Goal: Information Seeking & Learning: Learn about a topic

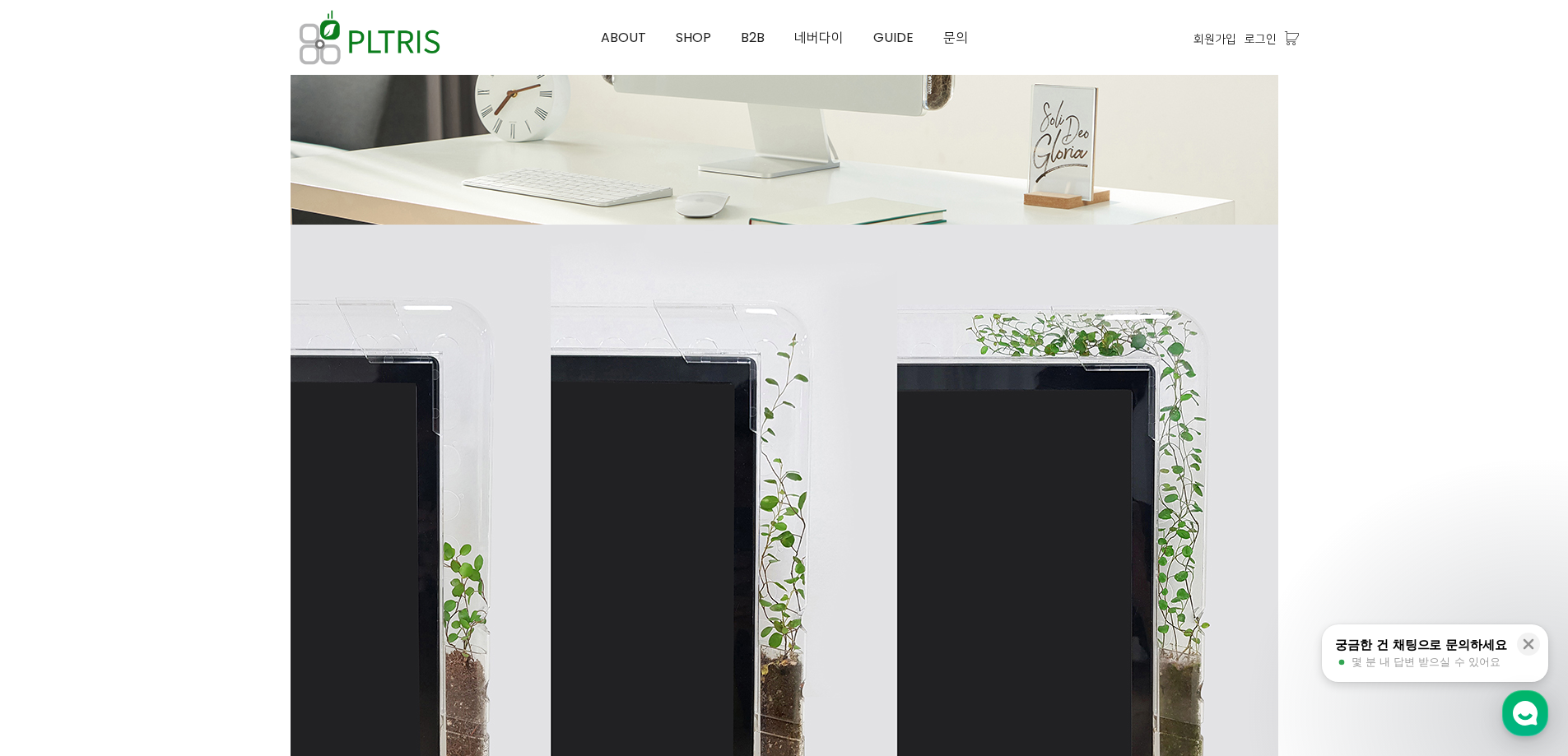
scroll to position [2269, 0]
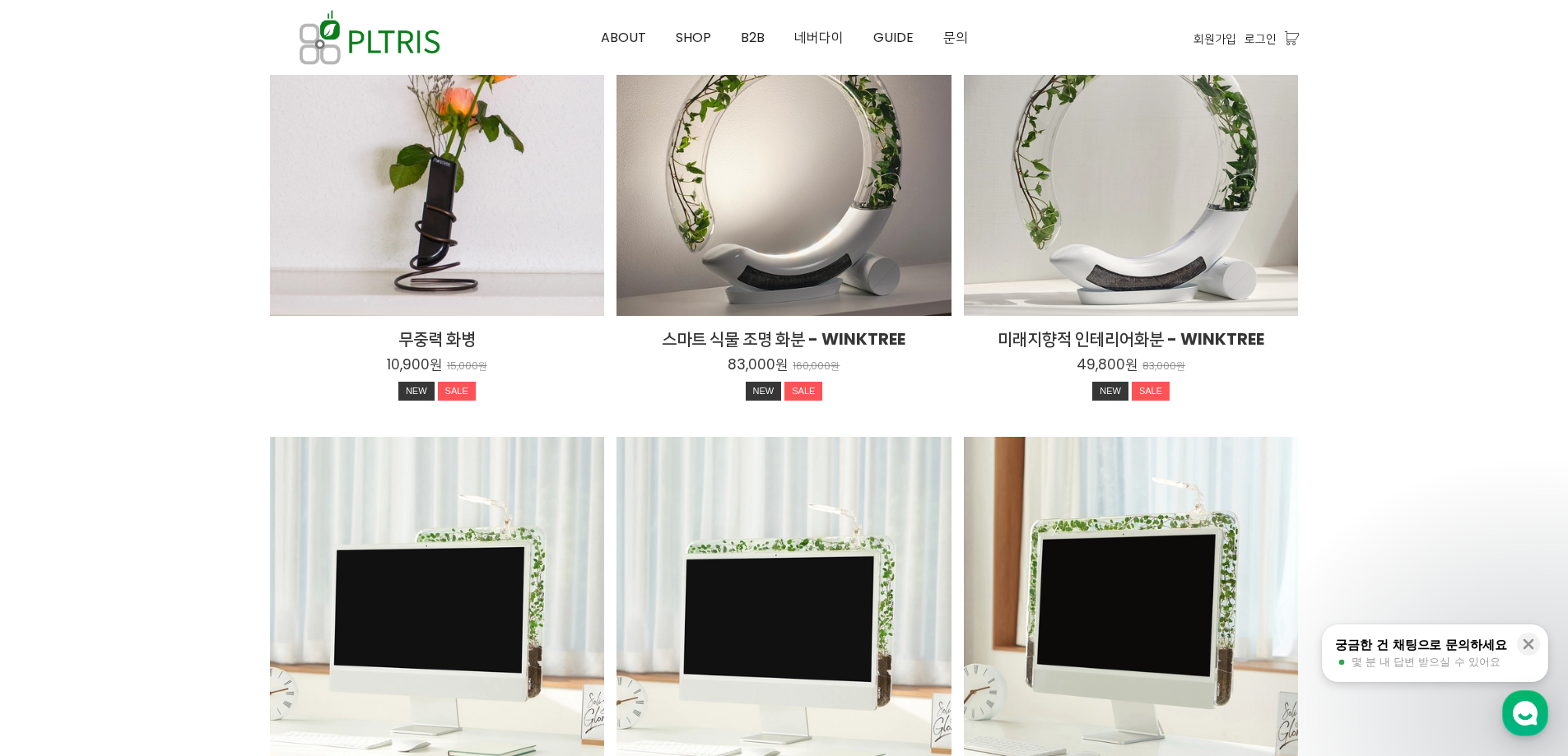
click at [459, 327] on div "무중력 화병 10,900원 15,000원 NEW SALE TIME SALE" at bounding box center [437, 369] width 335 height 107
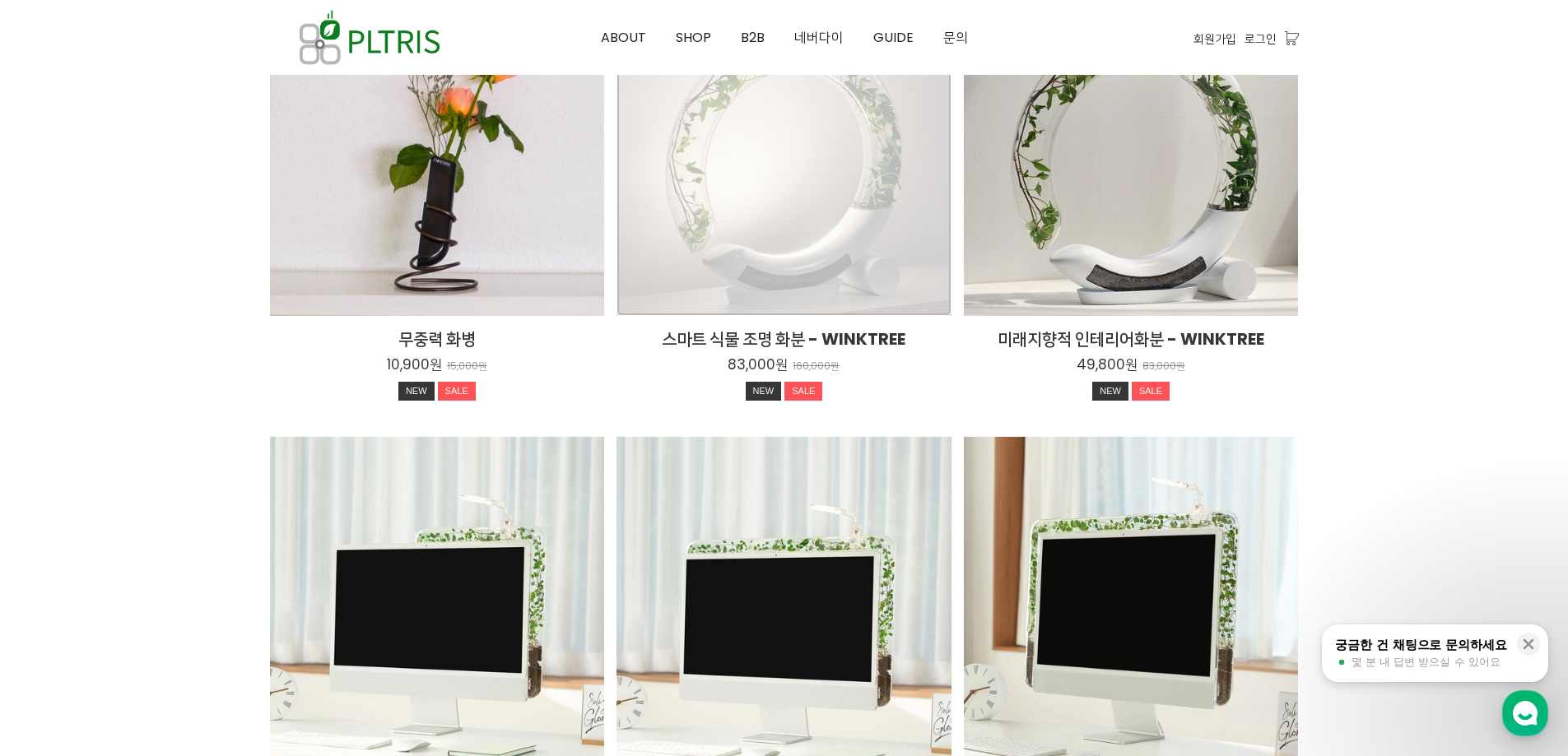
click at [873, 308] on div "스마트 식물 조명 화분 - WINKTREE 83,000원 160,000원 NEW SALE TIME SALE" at bounding box center [783, 149] width 335 height 335
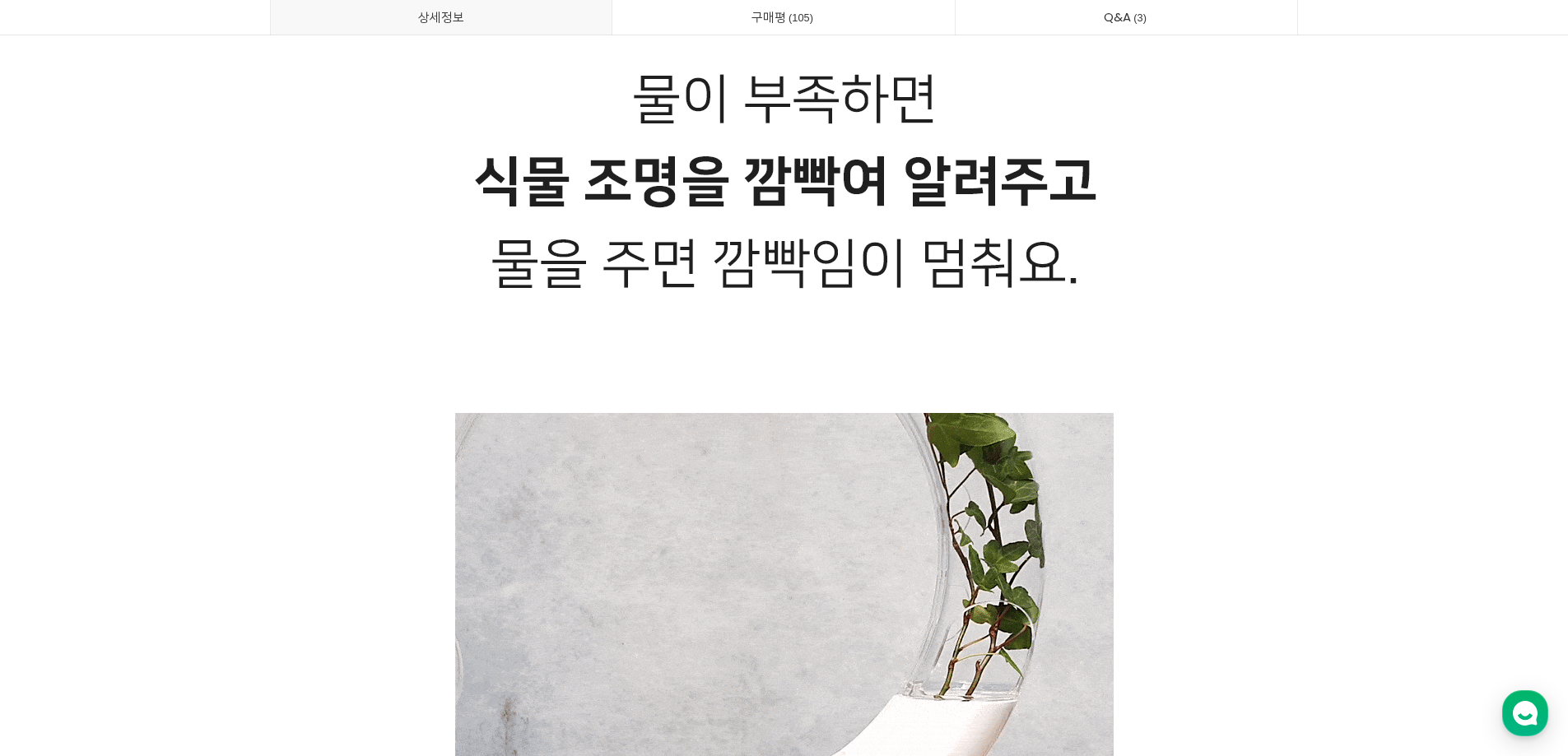
scroll to position [15903, 0]
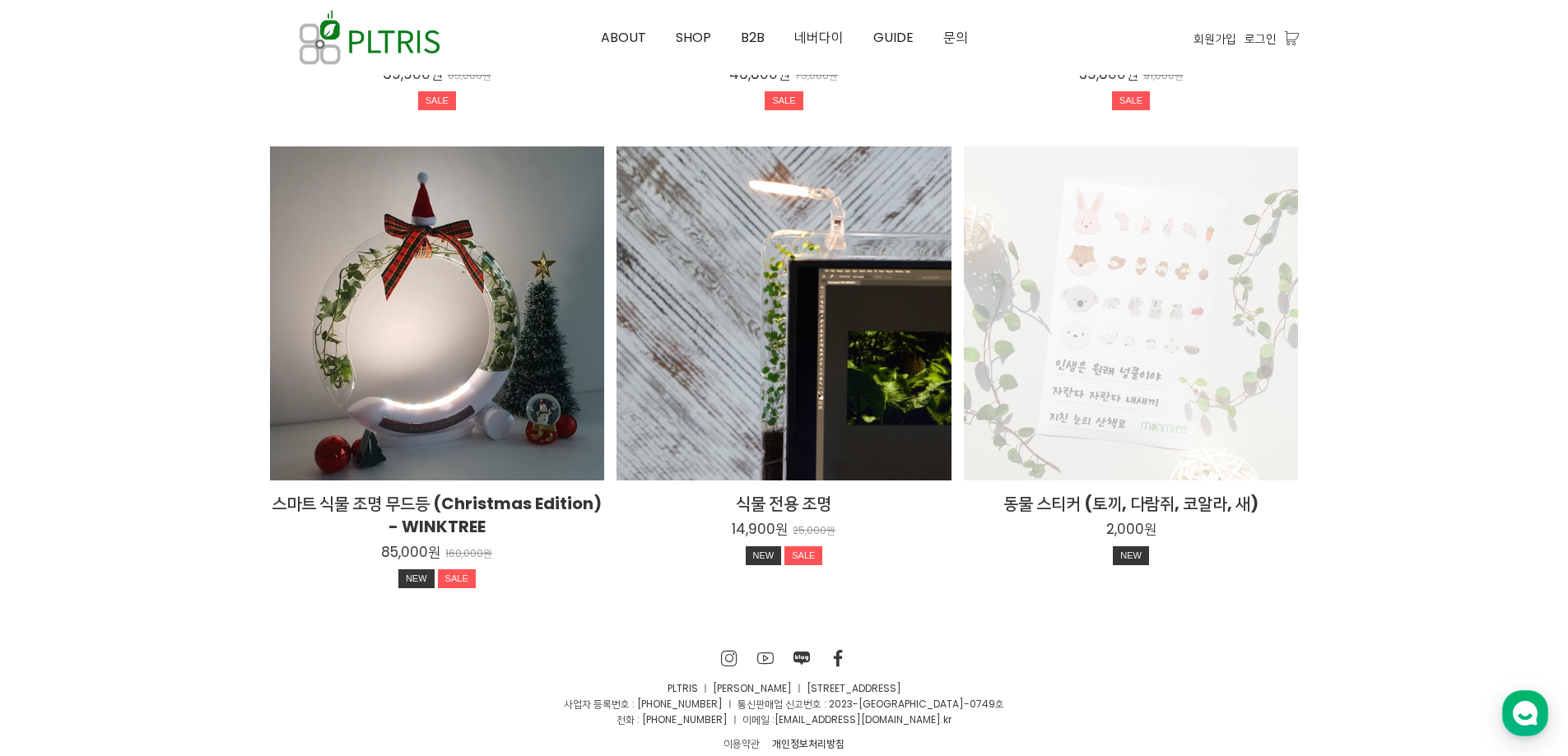
scroll to position [3054, 0]
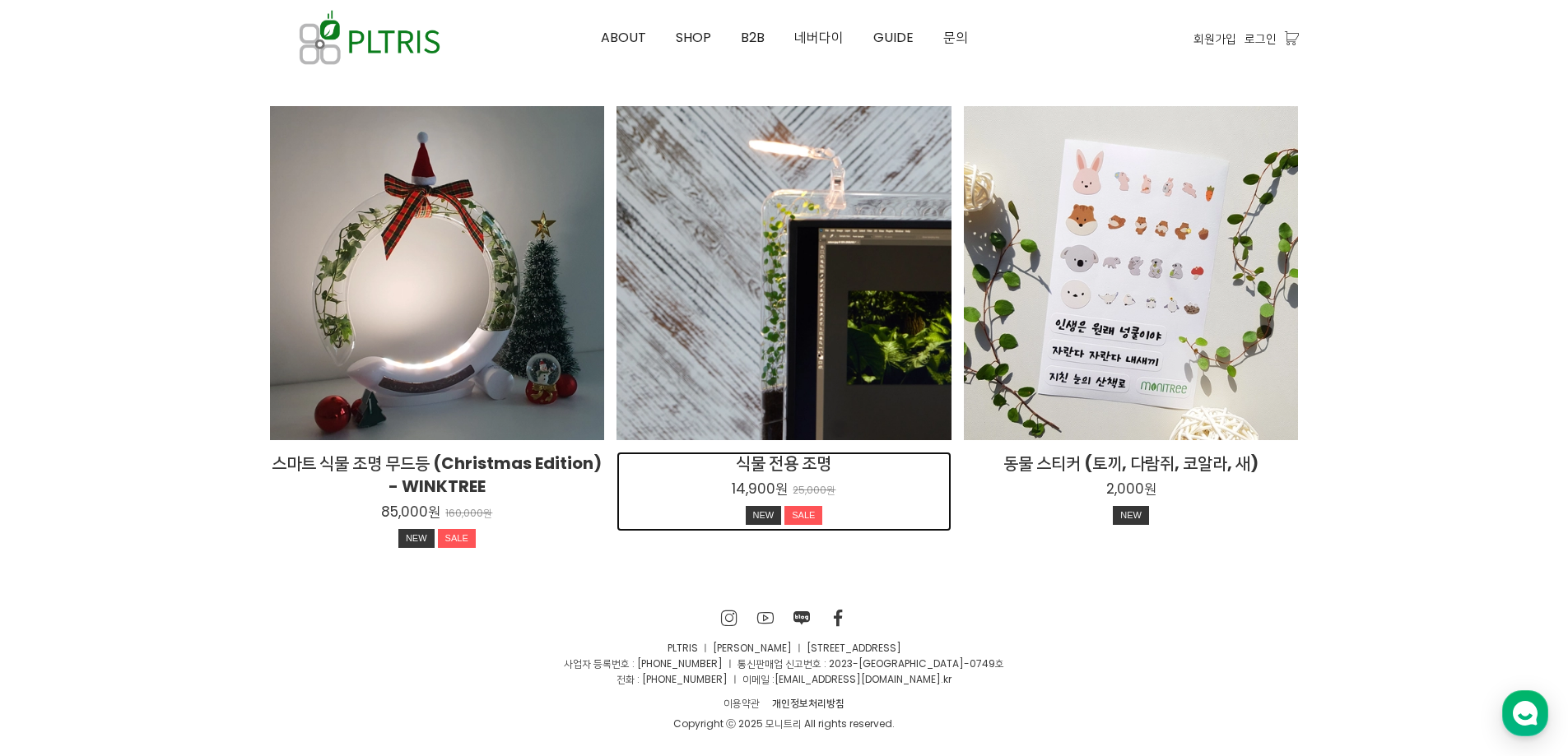
click at [829, 469] on h2 "식물 전용 조명" at bounding box center [783, 463] width 335 height 23
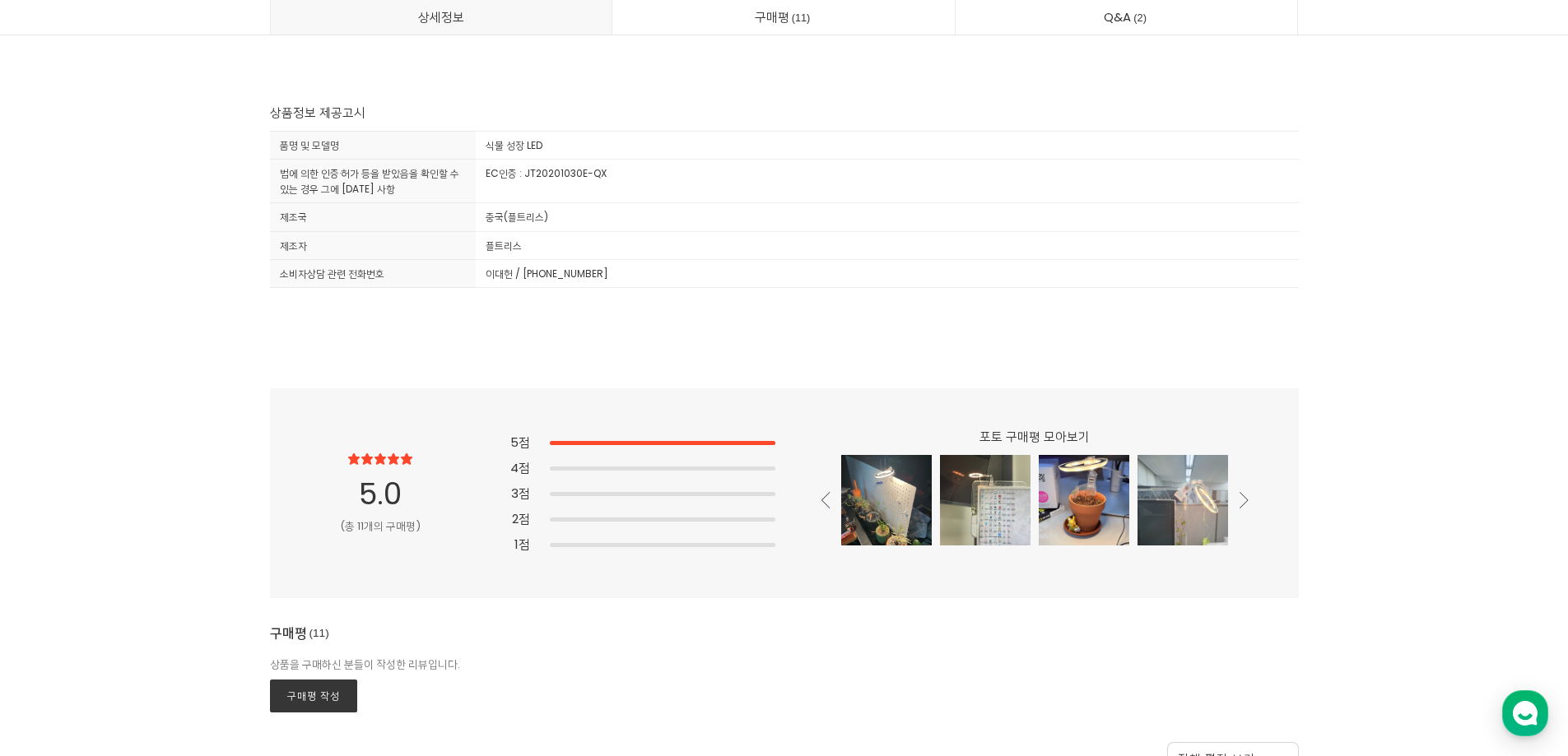
scroll to position [8225, 0]
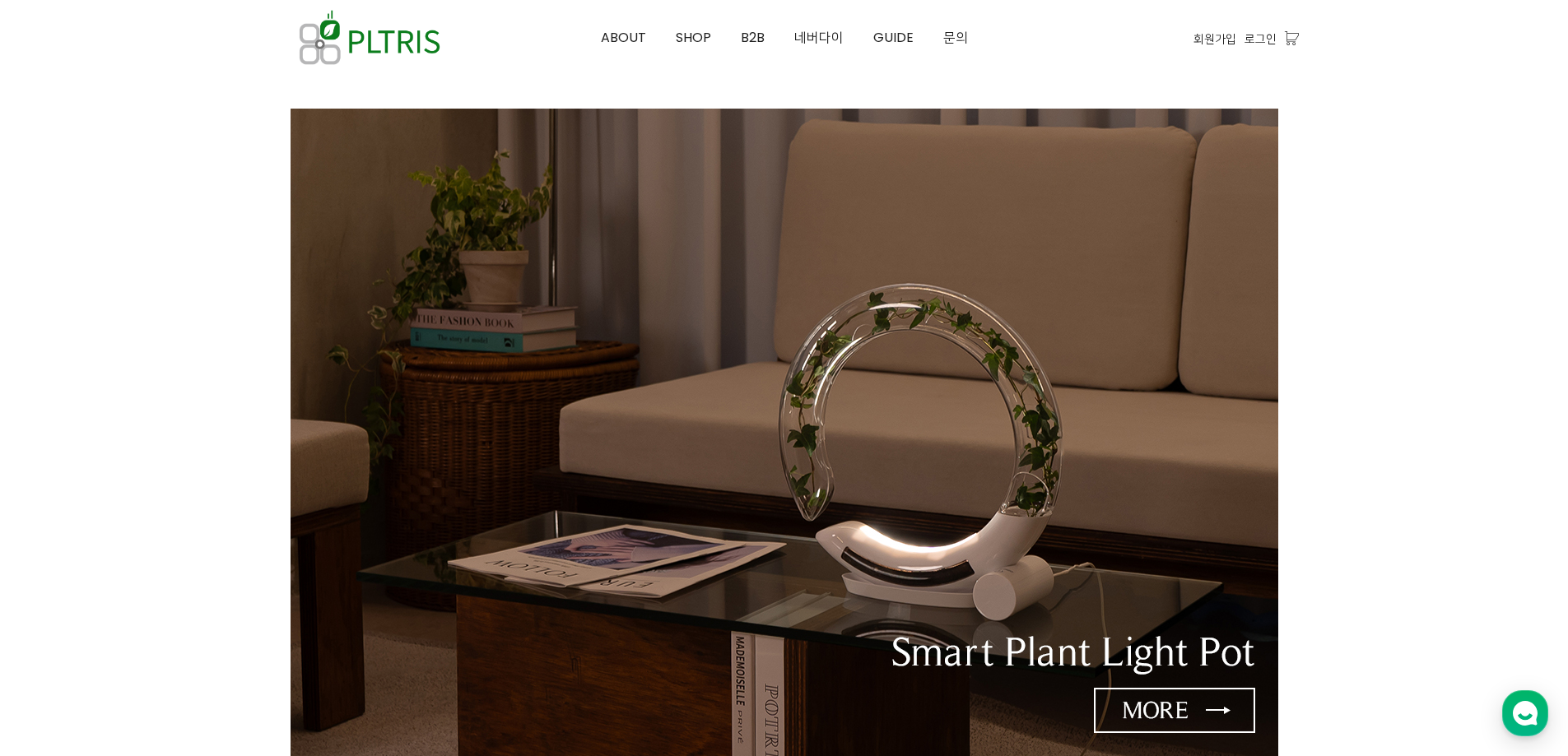
scroll to position [548, 0]
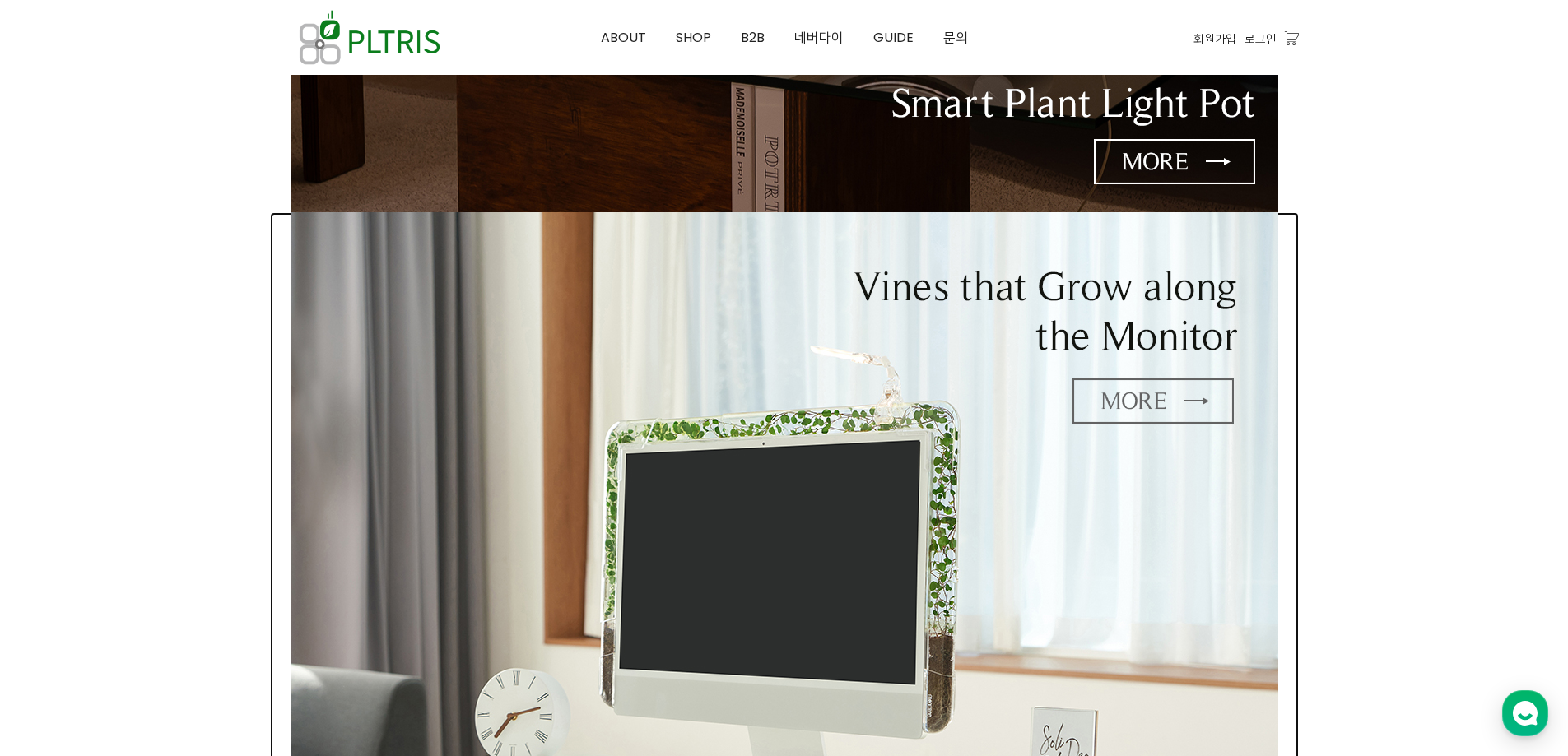
click at [1137, 395] on img at bounding box center [784, 530] width 987 height 635
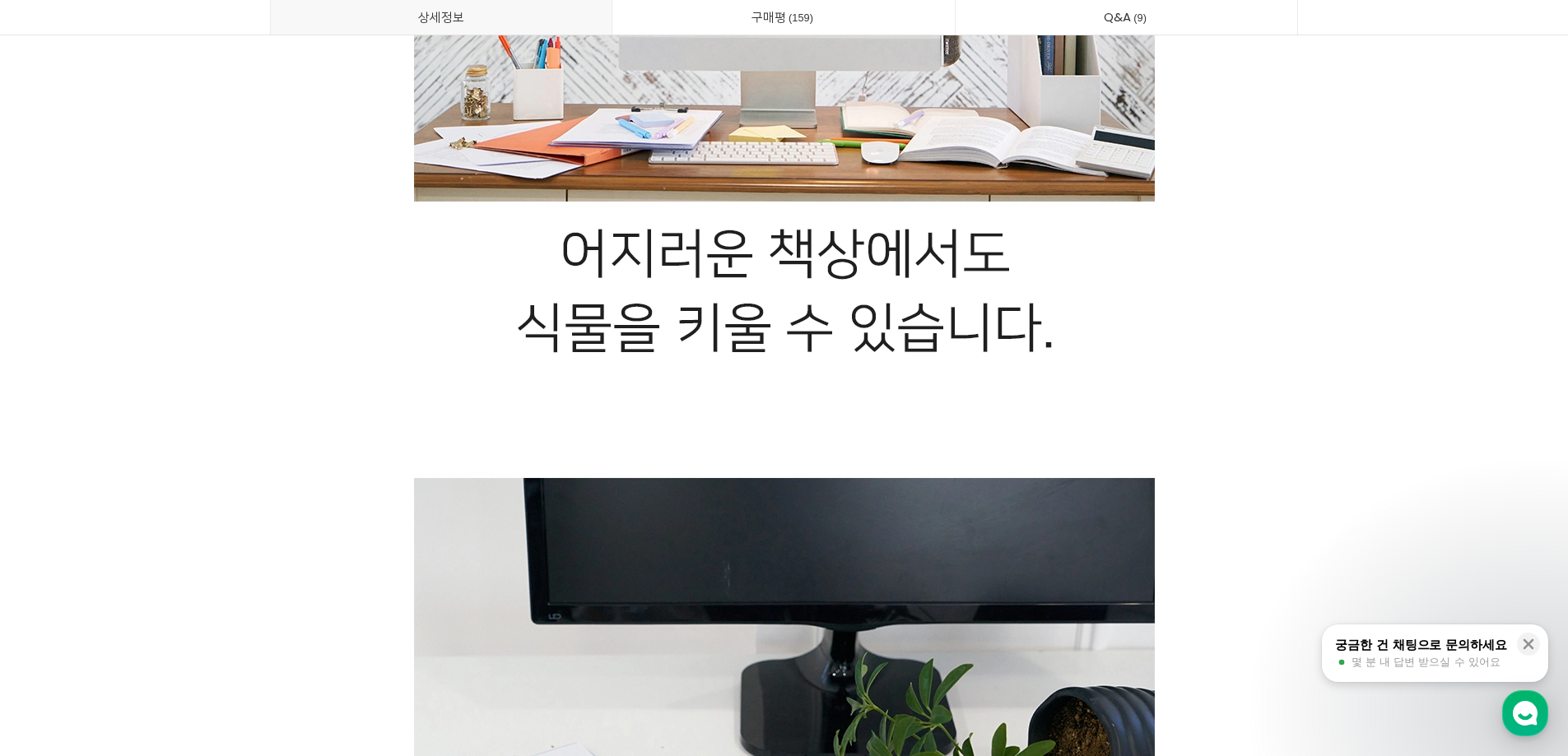
scroll to position [30709, 0]
